Goal: Find specific page/section

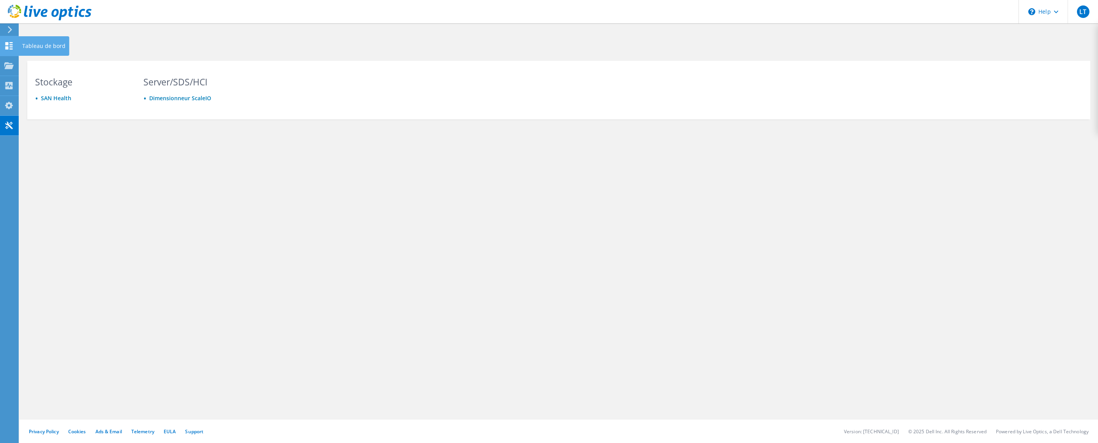
click at [8, 46] on icon at bounding box center [8, 45] width 9 height 7
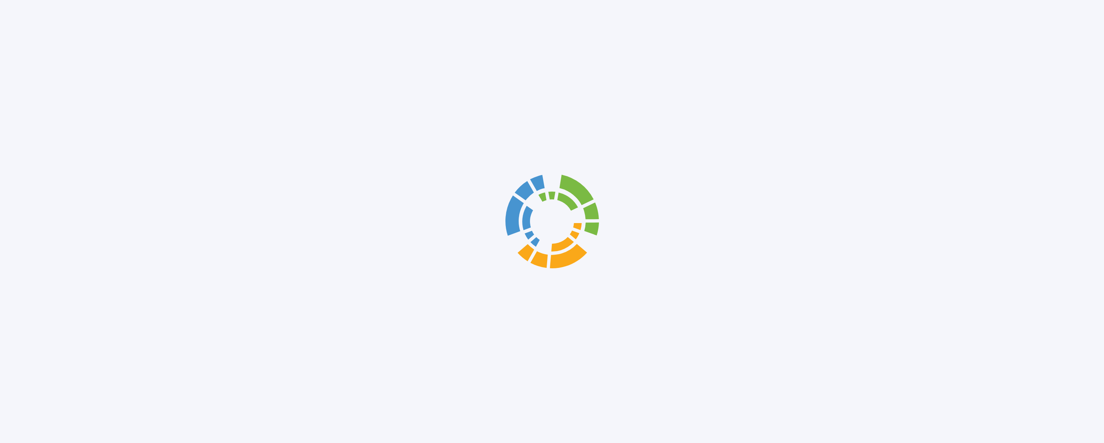
click at [47, 46] on div at bounding box center [552, 221] width 1104 height 443
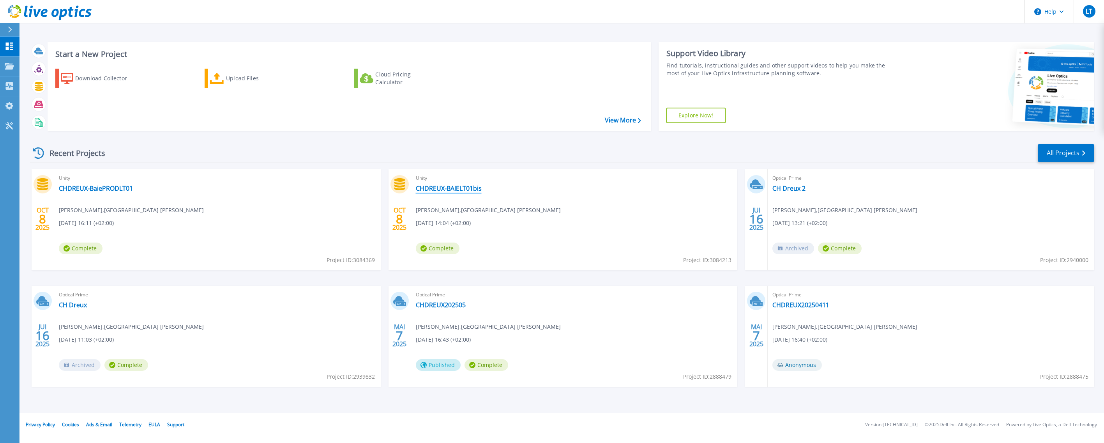
click at [447, 189] on link "CHDREUX-BAIELT01bis" at bounding box center [449, 188] width 66 height 8
